Goal: Find specific page/section: Find specific page/section

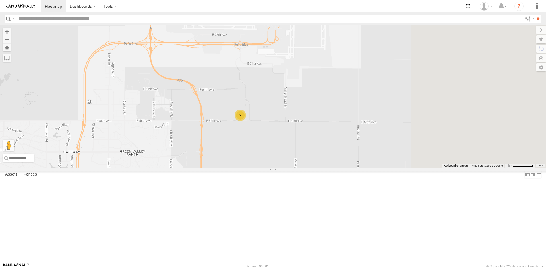
drag, startPoint x: 450, startPoint y: 150, endPoint x: 302, endPoint y: 146, distance: 148.8
click at [302, 146] on div "2" at bounding box center [273, 96] width 546 height 143
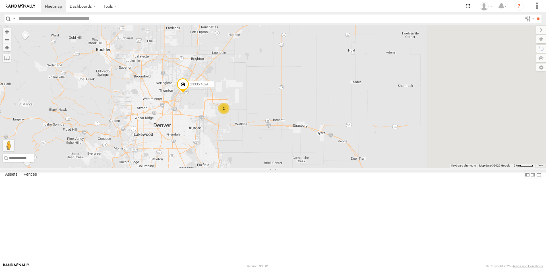
drag, startPoint x: 432, startPoint y: 167, endPoint x: 267, endPoint y: 148, distance: 166.6
click at [238, 148] on div "2 23335 4G/Active" at bounding box center [273, 96] width 546 height 143
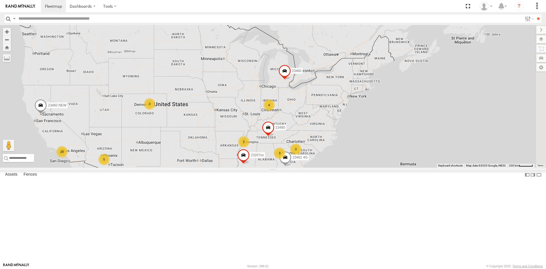
drag, startPoint x: 442, startPoint y: 178, endPoint x: 287, endPoint y: 158, distance: 156.0
click at [287, 158] on div "6 2 20 4 23207xx 3 5 3 3 23460 23480 23460 NEW 2 23461 4G" at bounding box center [273, 96] width 546 height 143
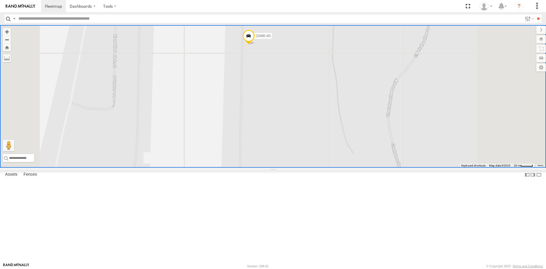
click at [254, 20] on span at bounding box center [247, 12] width 13 height 15
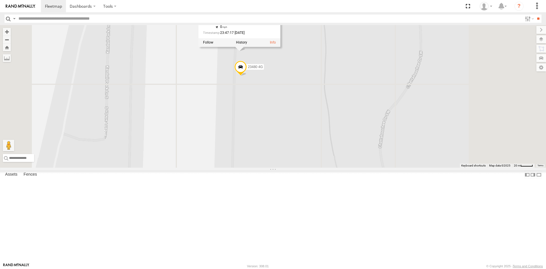
drag, startPoint x: 280, startPoint y: 132, endPoint x: 278, endPoint y: 187, distance: 55.0
click at [265, 168] on div "23207xx 23460 23480 23460 NEW 23461 4G 23207 NEW 23463 NEW 23480 4G 23463 23463…" at bounding box center [273, 96] width 546 height 143
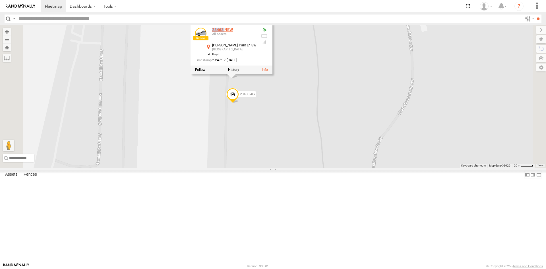
drag, startPoint x: 298, startPoint y: 79, endPoint x: 286, endPoint y: 79, distance: 11.9
click at [257, 32] on div "23463 NEW" at bounding box center [234, 30] width 44 height 4
copy div "23463"
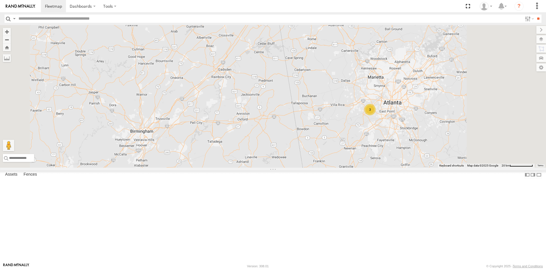
drag, startPoint x: 476, startPoint y: 156, endPoint x: 432, endPoint y: 218, distance: 75.2
click at [432, 168] on div "3" at bounding box center [273, 96] width 546 height 143
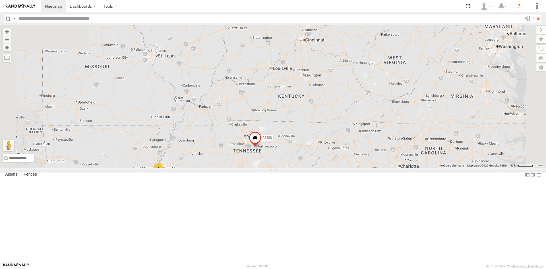
drag, startPoint x: 386, startPoint y: 91, endPoint x: 363, endPoint y: 181, distance: 93.6
click at [363, 168] on div "2 23207xx 3 3 23480 23461 4G" at bounding box center [273, 96] width 546 height 143
